Goal: Information Seeking & Learning: Learn about a topic

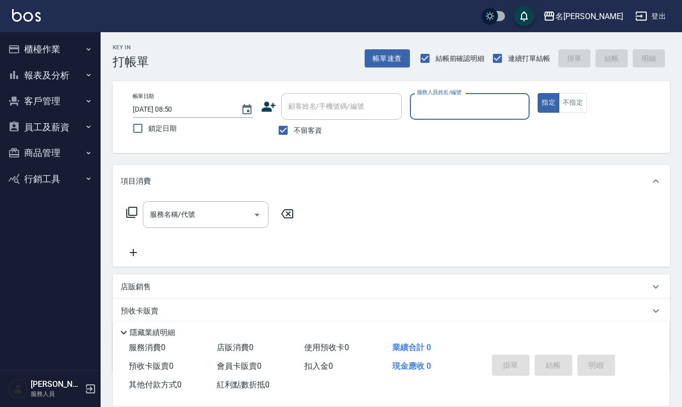
click at [80, 76] on button "報表及分析" at bounding box center [50, 75] width 93 height 26
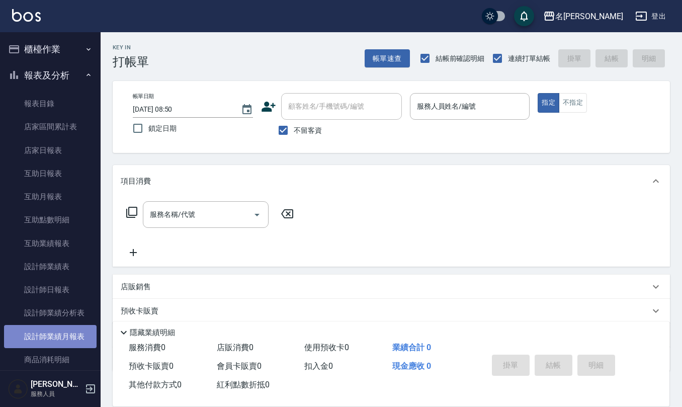
click at [69, 336] on link "設計師業績月報表" at bounding box center [50, 336] width 93 height 23
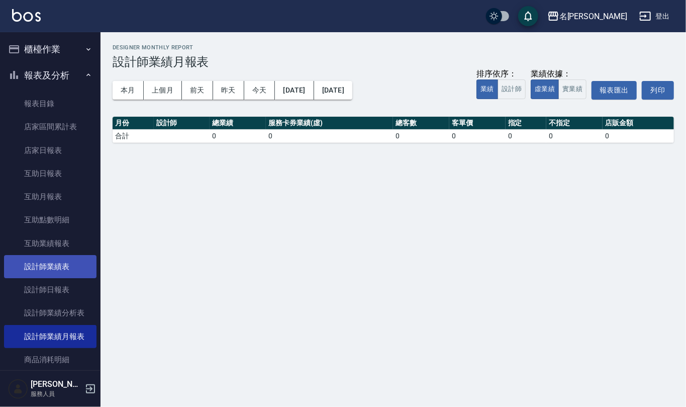
click at [73, 268] on link "設計師業績表" at bounding box center [50, 266] width 93 height 23
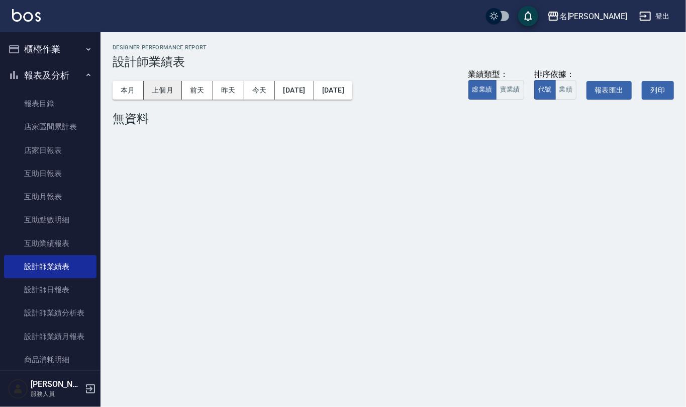
click at [167, 87] on button "上個月" at bounding box center [163, 90] width 38 height 19
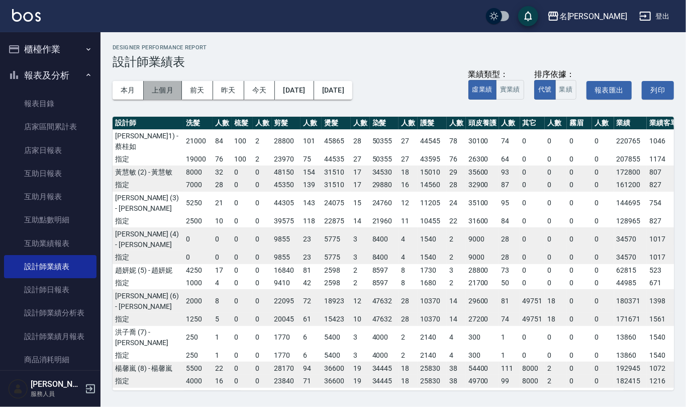
click at [179, 87] on button "上個月" at bounding box center [163, 90] width 38 height 19
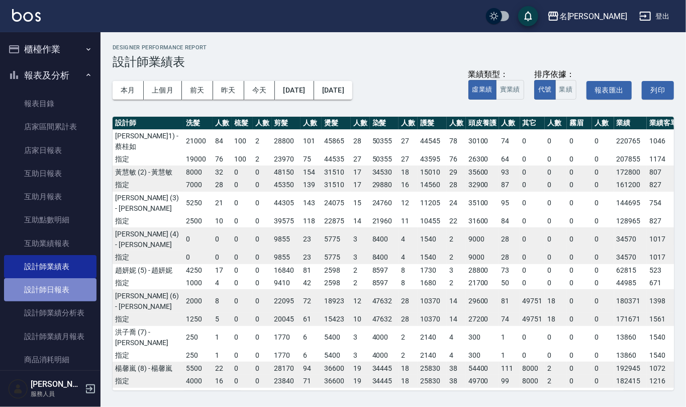
click at [78, 285] on link "設計師日報表" at bounding box center [50, 289] width 93 height 23
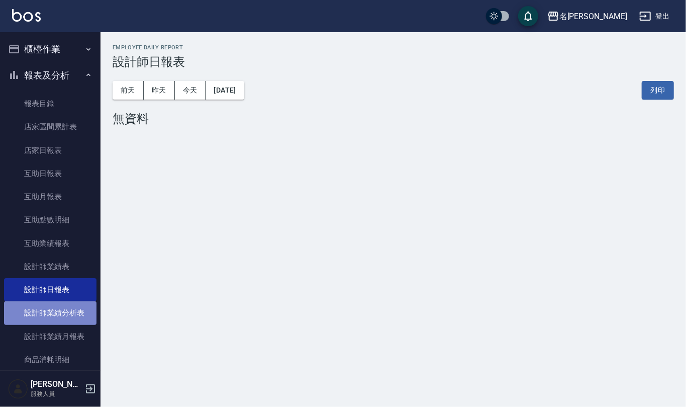
click at [78, 310] on link "設計師業績分析表" at bounding box center [50, 312] width 93 height 23
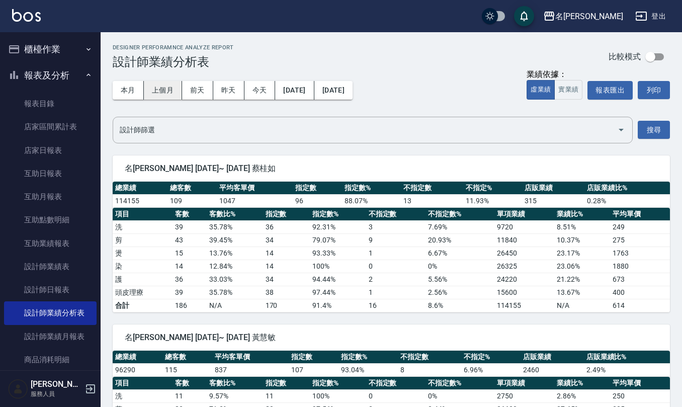
click at [166, 89] on button "上個月" at bounding box center [163, 90] width 38 height 19
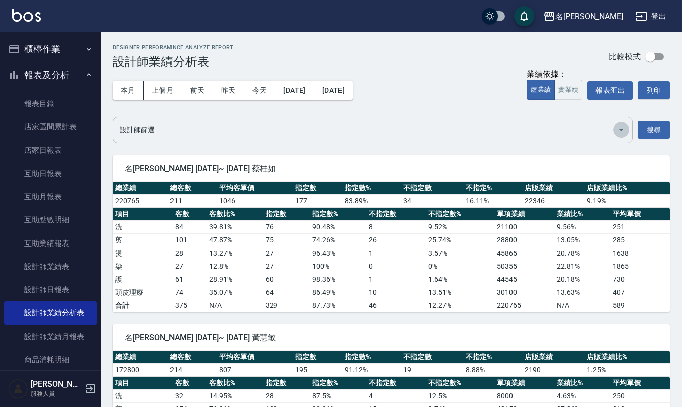
click at [625, 127] on icon "Open" at bounding box center [621, 130] width 12 height 12
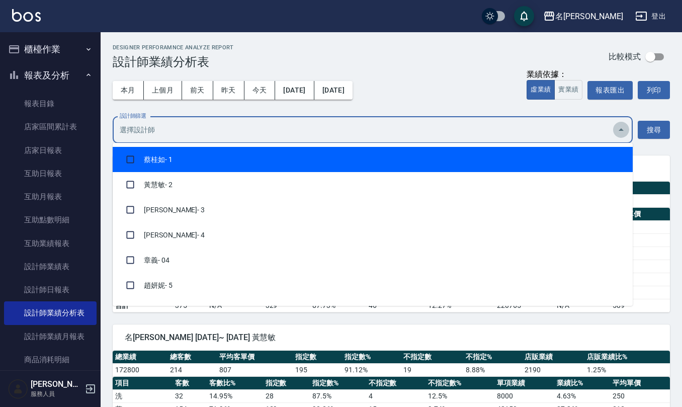
click at [625, 127] on icon "Close" at bounding box center [621, 130] width 12 height 12
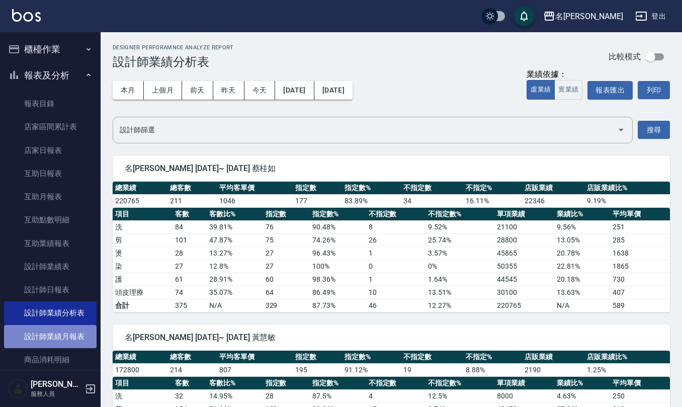
click at [78, 334] on link "設計師業績月報表" at bounding box center [50, 336] width 93 height 23
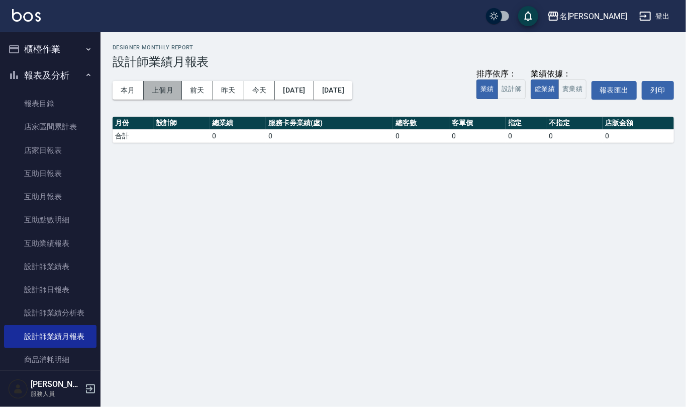
click at [166, 90] on button "上個月" at bounding box center [163, 90] width 38 height 19
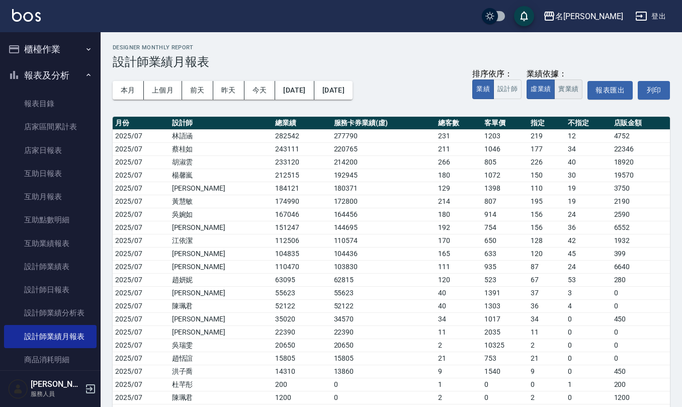
click at [576, 91] on button "實業績" at bounding box center [568, 89] width 28 height 20
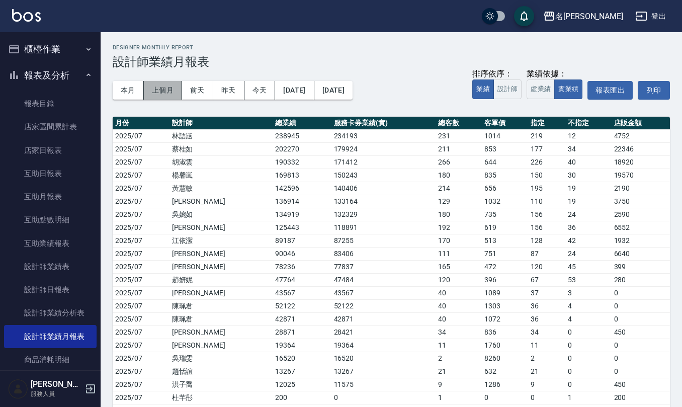
click at [167, 89] on button "上個月" at bounding box center [163, 90] width 38 height 19
click at [303, 97] on button "[DATE]" at bounding box center [294, 90] width 39 height 19
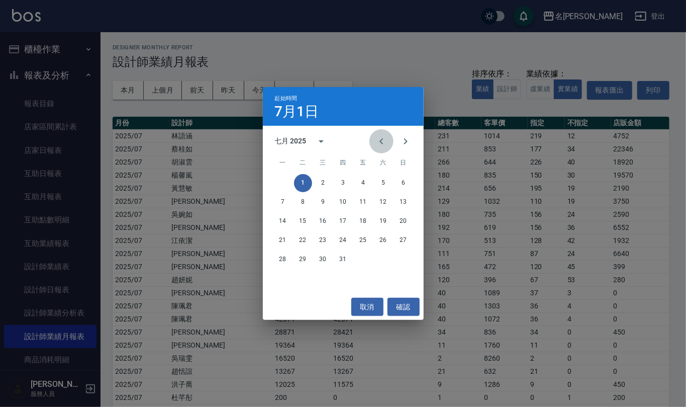
click at [383, 140] on icon "Previous month" at bounding box center [382, 141] width 12 height 12
click at [404, 180] on button "1" at bounding box center [404, 183] width 18 height 18
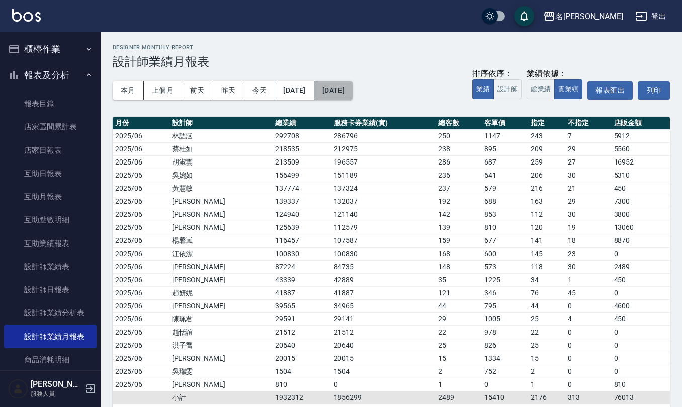
click at [353, 93] on button "[DATE]" at bounding box center [333, 90] width 38 height 19
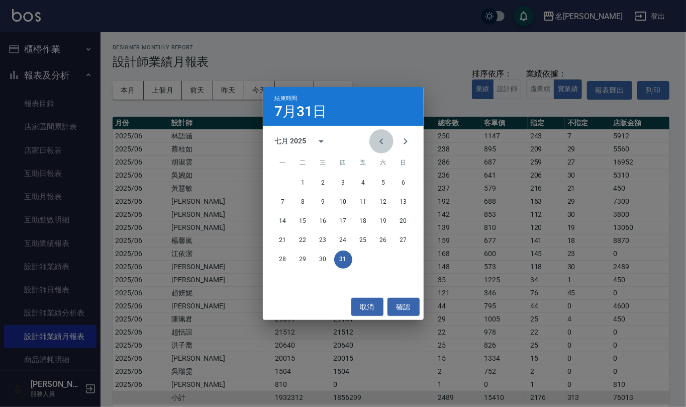
click at [383, 136] on icon "Previous month" at bounding box center [382, 141] width 12 height 12
click at [284, 278] on button "30" at bounding box center [283, 279] width 18 height 18
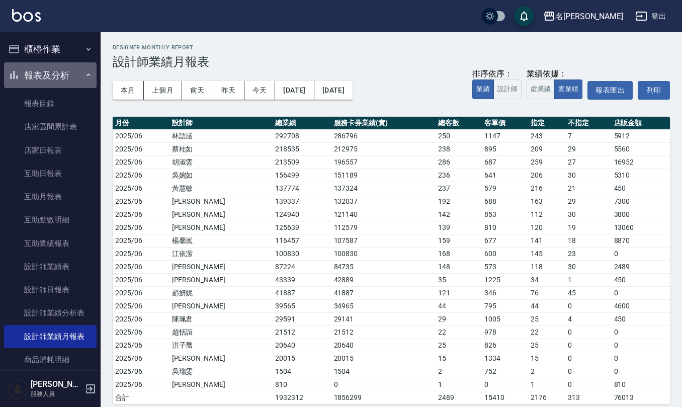
click at [85, 65] on button "報表及分析" at bounding box center [50, 75] width 93 height 26
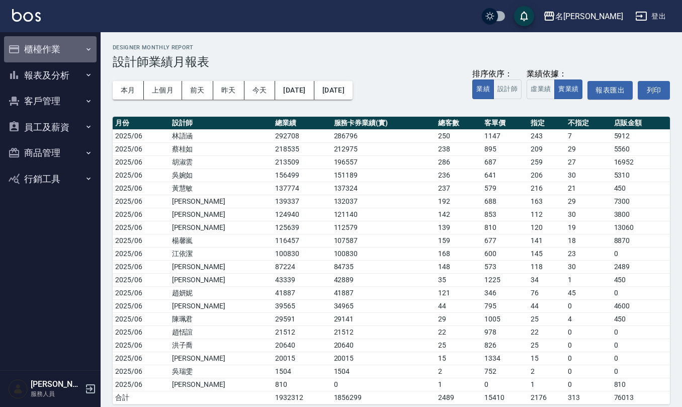
click at [81, 46] on button "櫃檯作業" at bounding box center [50, 49] width 93 height 26
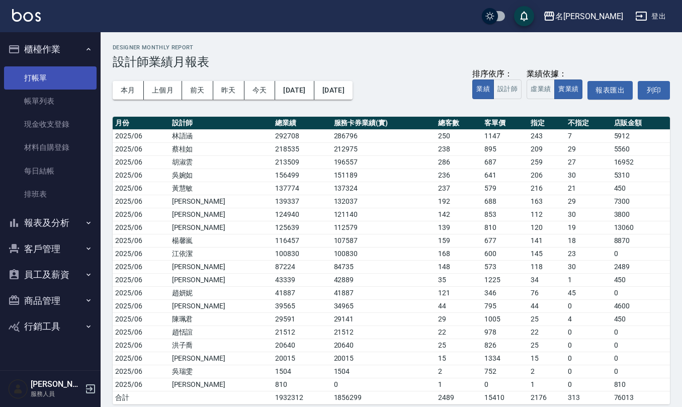
click at [73, 71] on link "打帳單" at bounding box center [50, 77] width 93 height 23
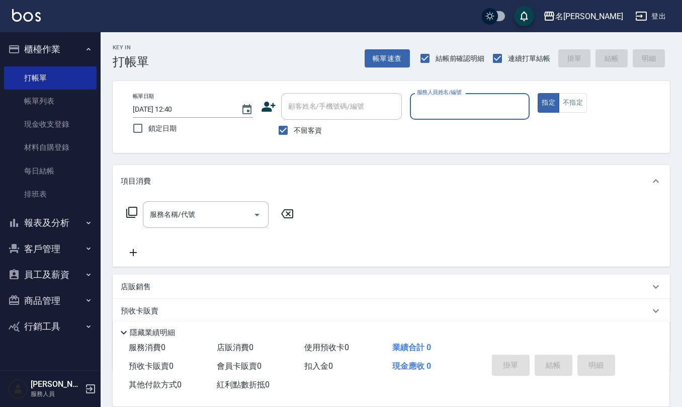
click at [93, 49] on button "櫃檯作業" at bounding box center [50, 49] width 93 height 26
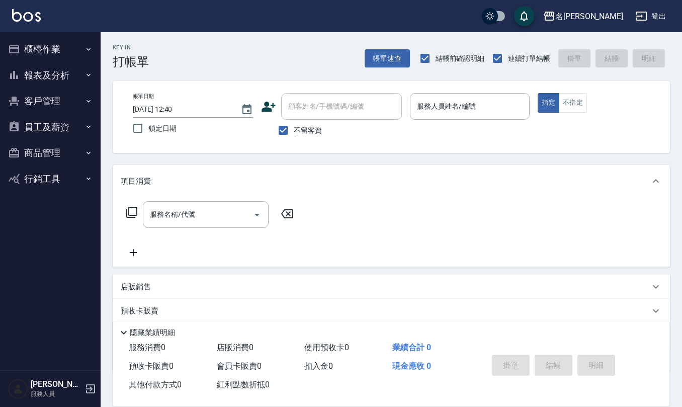
click at [83, 80] on button "報表及分析" at bounding box center [50, 75] width 93 height 26
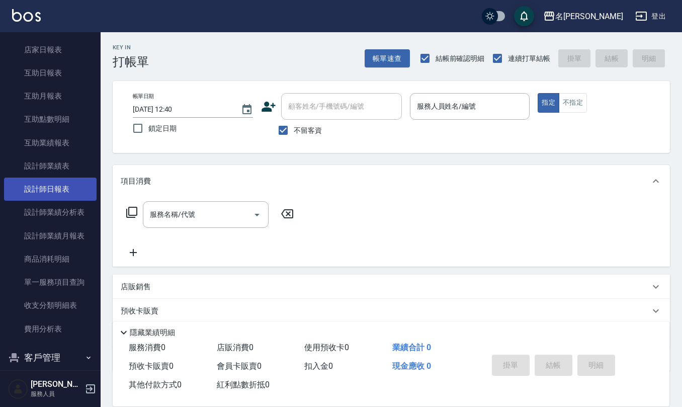
scroll to position [134, 0]
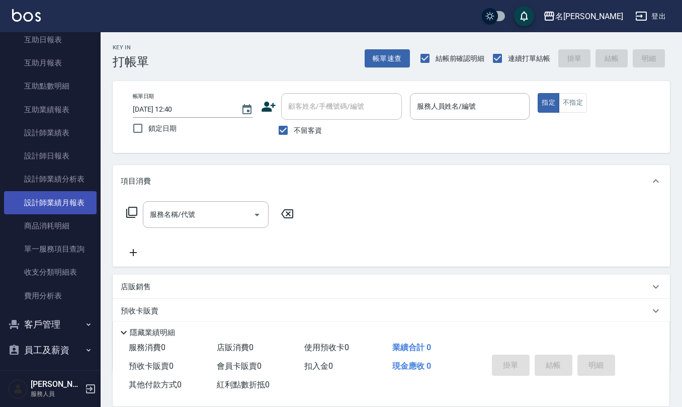
click at [84, 198] on link "設計師業績月報表" at bounding box center [50, 202] width 93 height 23
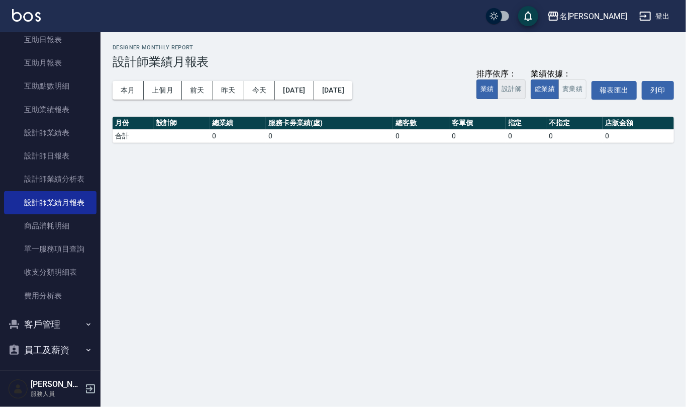
click at [504, 92] on button "設計師" at bounding box center [512, 89] width 28 height 20
click at [485, 91] on button "業績" at bounding box center [488, 89] width 22 height 20
click at [505, 95] on button "設計師" at bounding box center [512, 89] width 28 height 20
click at [481, 92] on button "業績" at bounding box center [488, 89] width 22 height 20
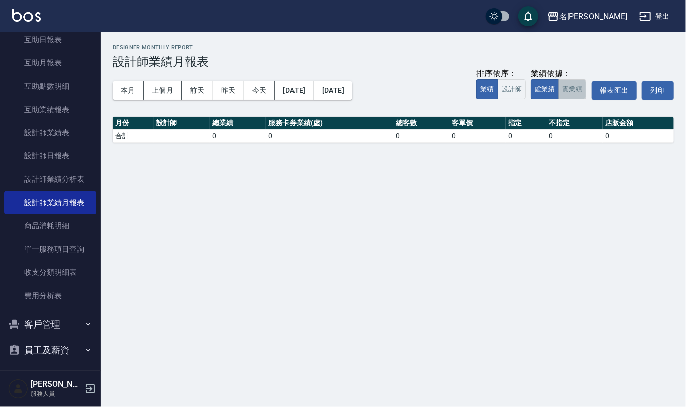
click at [574, 85] on button "實業績" at bounding box center [573, 89] width 28 height 20
click at [165, 90] on button "上個月" at bounding box center [163, 90] width 38 height 19
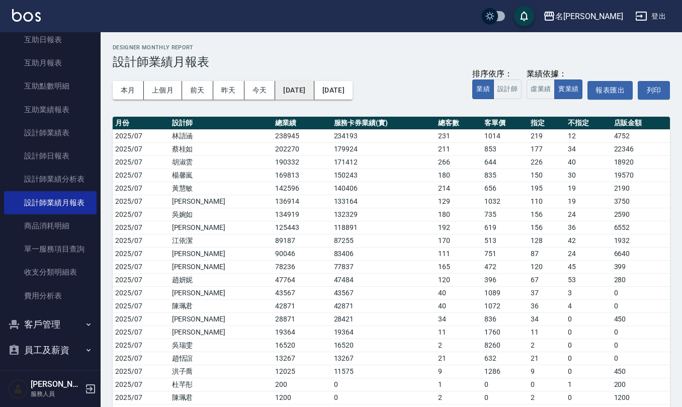
click at [313, 88] on button "[DATE]" at bounding box center [294, 90] width 39 height 19
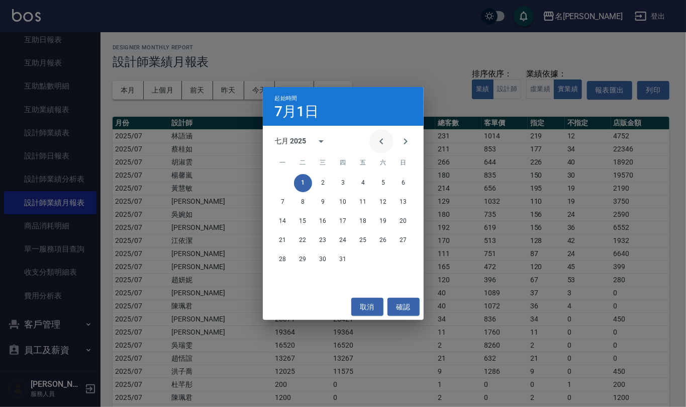
click at [383, 143] on icon "Previous month" at bounding box center [382, 141] width 12 height 12
drag, startPoint x: 402, startPoint y: 180, endPoint x: 396, endPoint y: 178, distance: 6.4
click at [401, 180] on button "1" at bounding box center [404, 183] width 18 height 18
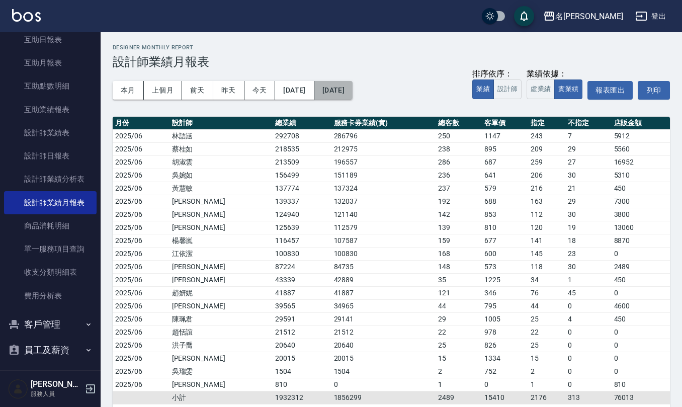
click at [353, 94] on button "[DATE]" at bounding box center [333, 90] width 38 height 19
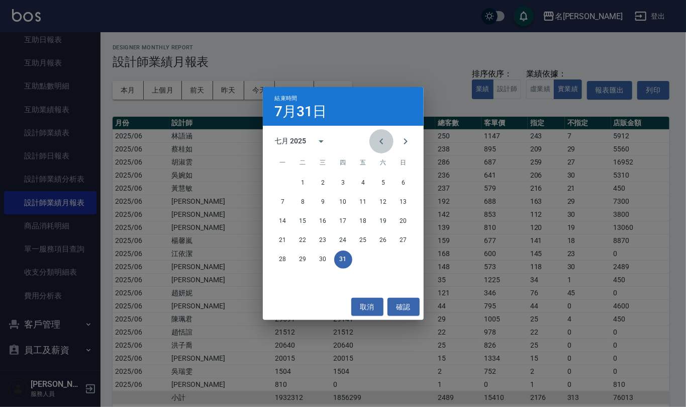
click at [384, 137] on icon "Previous month" at bounding box center [382, 141] width 12 height 12
click at [286, 276] on button "30" at bounding box center [283, 279] width 18 height 18
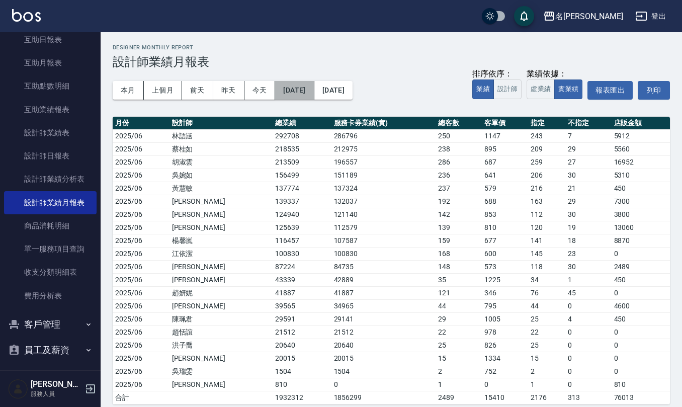
click at [314, 89] on button "[DATE]" at bounding box center [294, 90] width 39 height 19
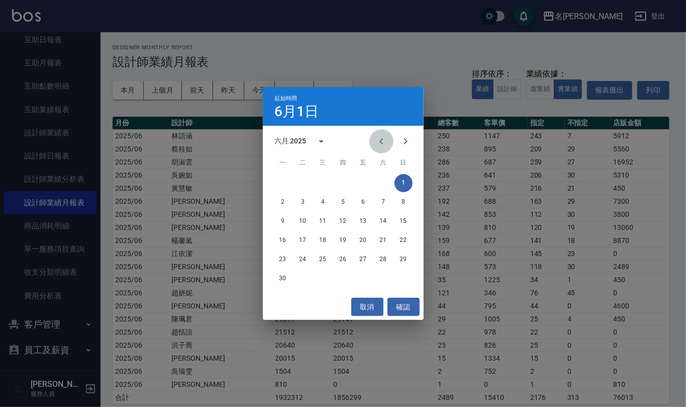
click at [385, 144] on icon "Previous month" at bounding box center [382, 141] width 12 height 12
click at [343, 184] on button "1" at bounding box center [343, 183] width 18 height 18
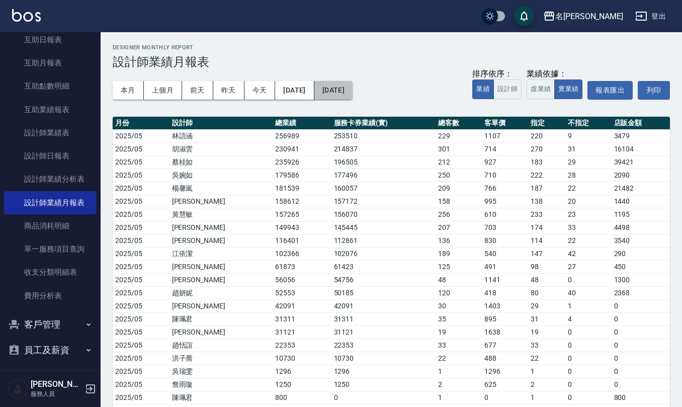
click at [353, 92] on button "[DATE]" at bounding box center [333, 90] width 38 height 19
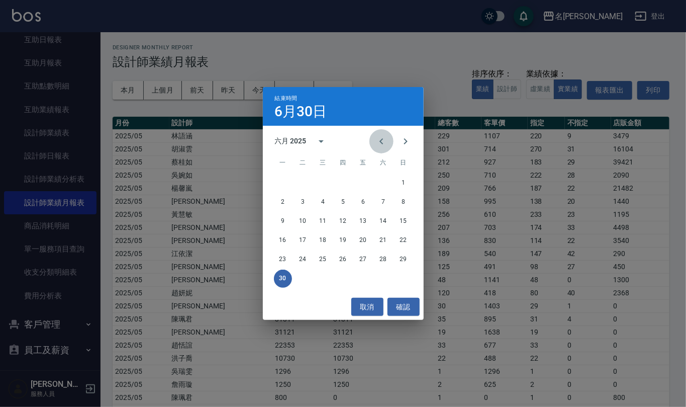
click at [383, 139] on icon "Previous month" at bounding box center [382, 141] width 12 height 12
click at [386, 258] on button "31" at bounding box center [384, 259] width 18 height 18
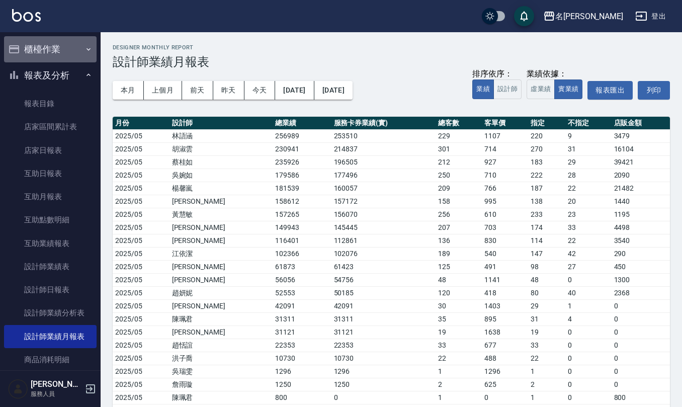
click at [79, 43] on button "櫃檯作業" at bounding box center [50, 49] width 93 height 26
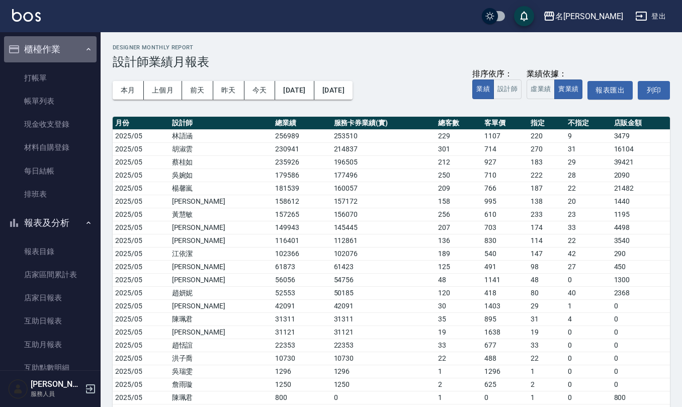
click at [83, 43] on button "櫃檯作業" at bounding box center [50, 49] width 93 height 26
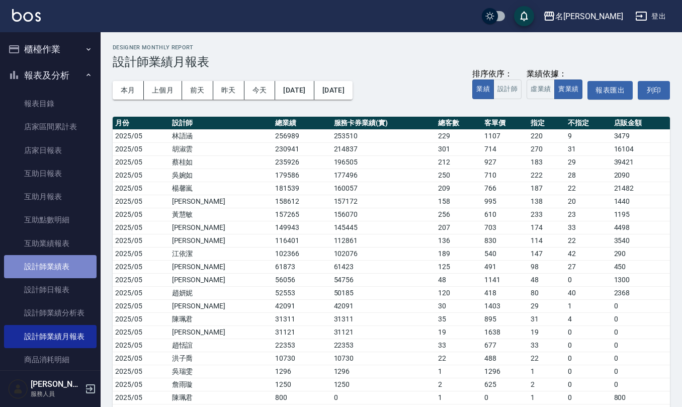
click at [67, 266] on link "設計師業績表" at bounding box center [50, 266] width 93 height 23
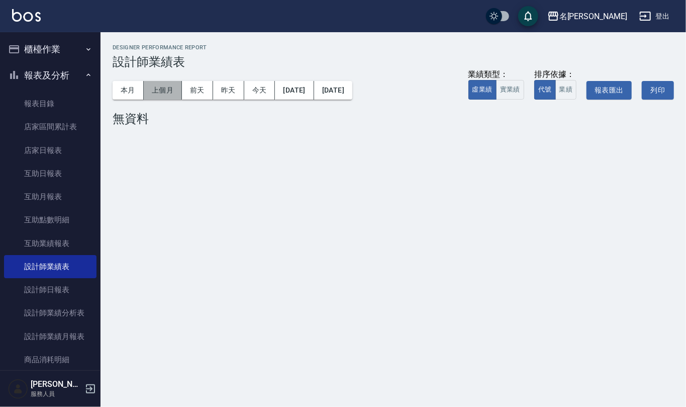
click at [159, 84] on button "上個月" at bounding box center [163, 90] width 38 height 19
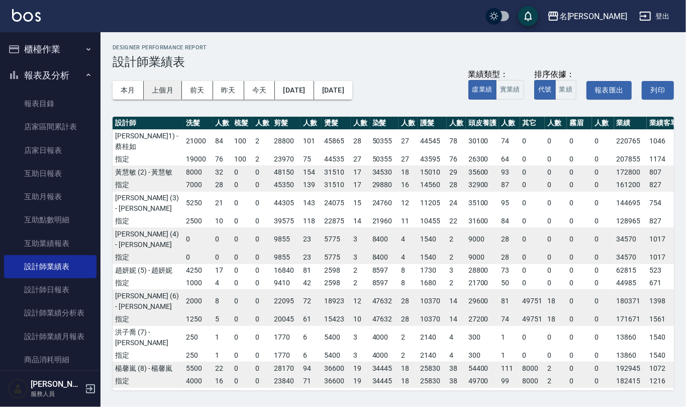
click at [153, 94] on button "上個月" at bounding box center [163, 90] width 38 height 19
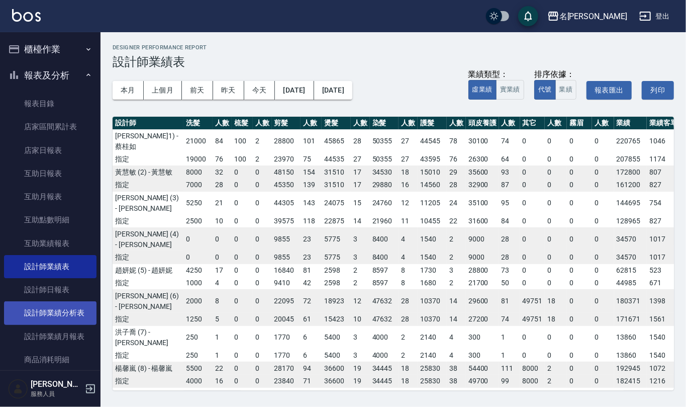
click at [76, 304] on link "設計師業績分析表" at bounding box center [50, 312] width 93 height 23
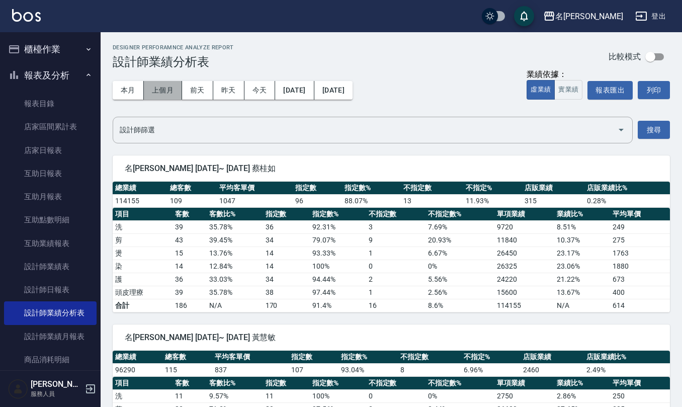
click at [175, 87] on button "上個月" at bounding box center [163, 90] width 38 height 19
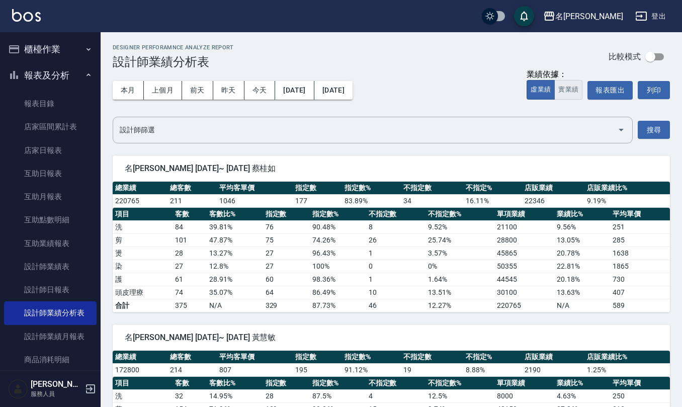
click at [564, 89] on button "實業績" at bounding box center [568, 90] width 28 height 20
click at [627, 129] on icon "Open" at bounding box center [621, 130] width 12 height 12
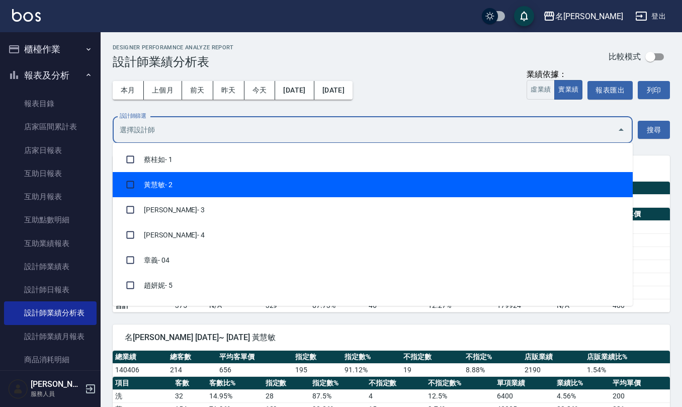
click at [125, 178] on input "checkbox" at bounding box center [130, 184] width 19 height 19
checkbox input "true"
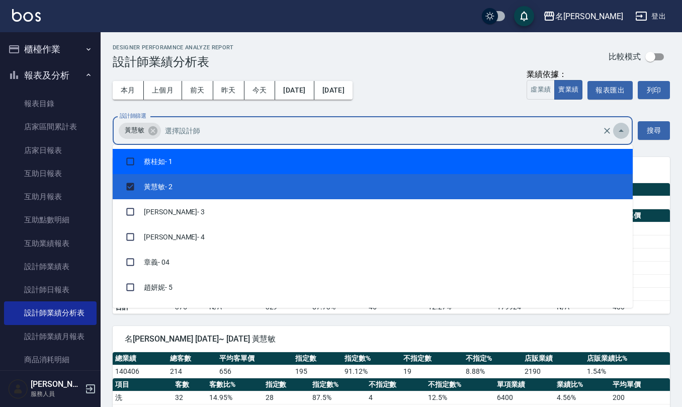
click at [618, 130] on icon "Close" at bounding box center [621, 131] width 12 height 12
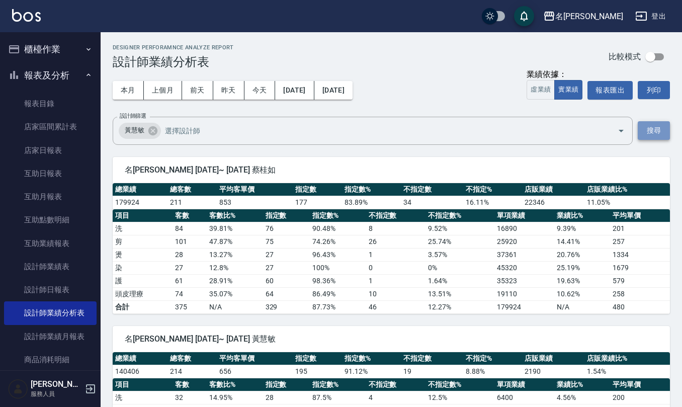
click at [666, 133] on button "搜尋" at bounding box center [654, 130] width 32 height 19
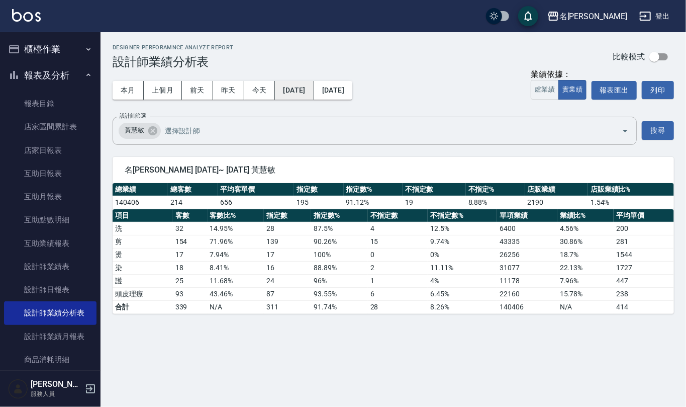
click at [303, 87] on button "[DATE]" at bounding box center [294, 90] width 39 height 19
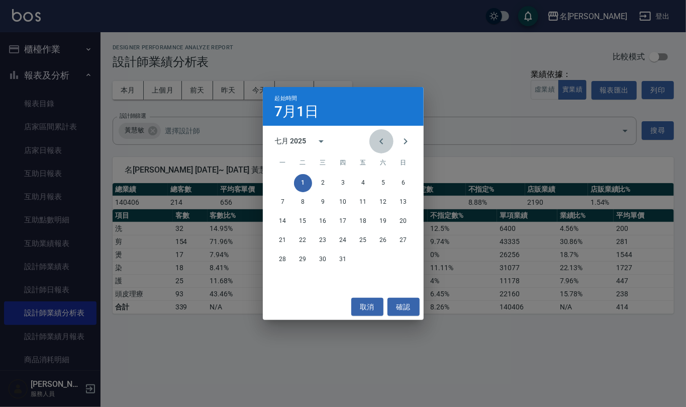
click at [381, 141] on icon "Previous month" at bounding box center [382, 141] width 12 height 12
click at [344, 180] on button "1" at bounding box center [343, 183] width 18 height 18
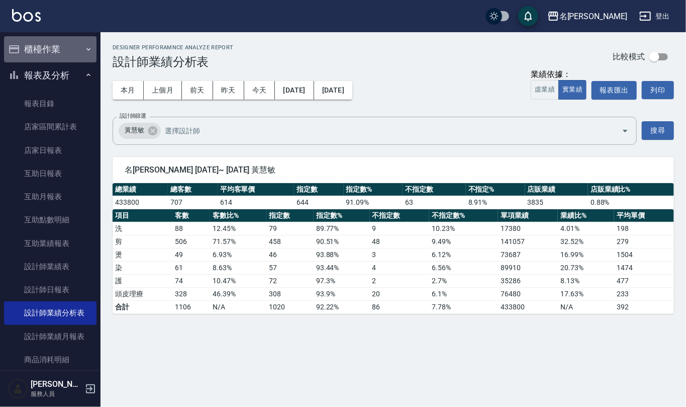
click at [84, 48] on icon "button" at bounding box center [88, 49] width 8 height 8
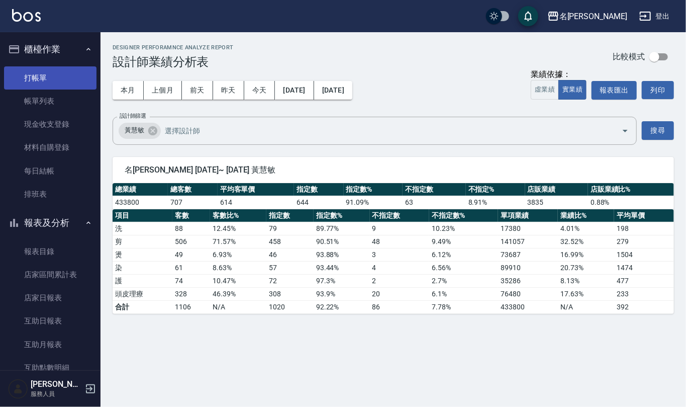
click at [71, 74] on link "打帳單" at bounding box center [50, 77] width 93 height 23
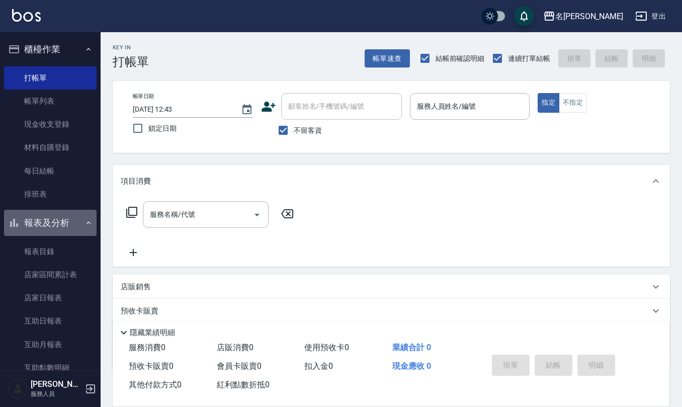
click at [83, 214] on button "報表及分析" at bounding box center [50, 223] width 93 height 26
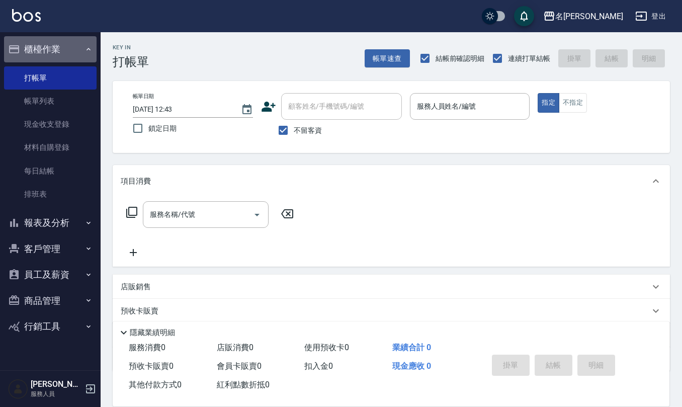
click at [87, 41] on button "櫃檯作業" at bounding box center [50, 49] width 93 height 26
